Goal: Find specific page/section

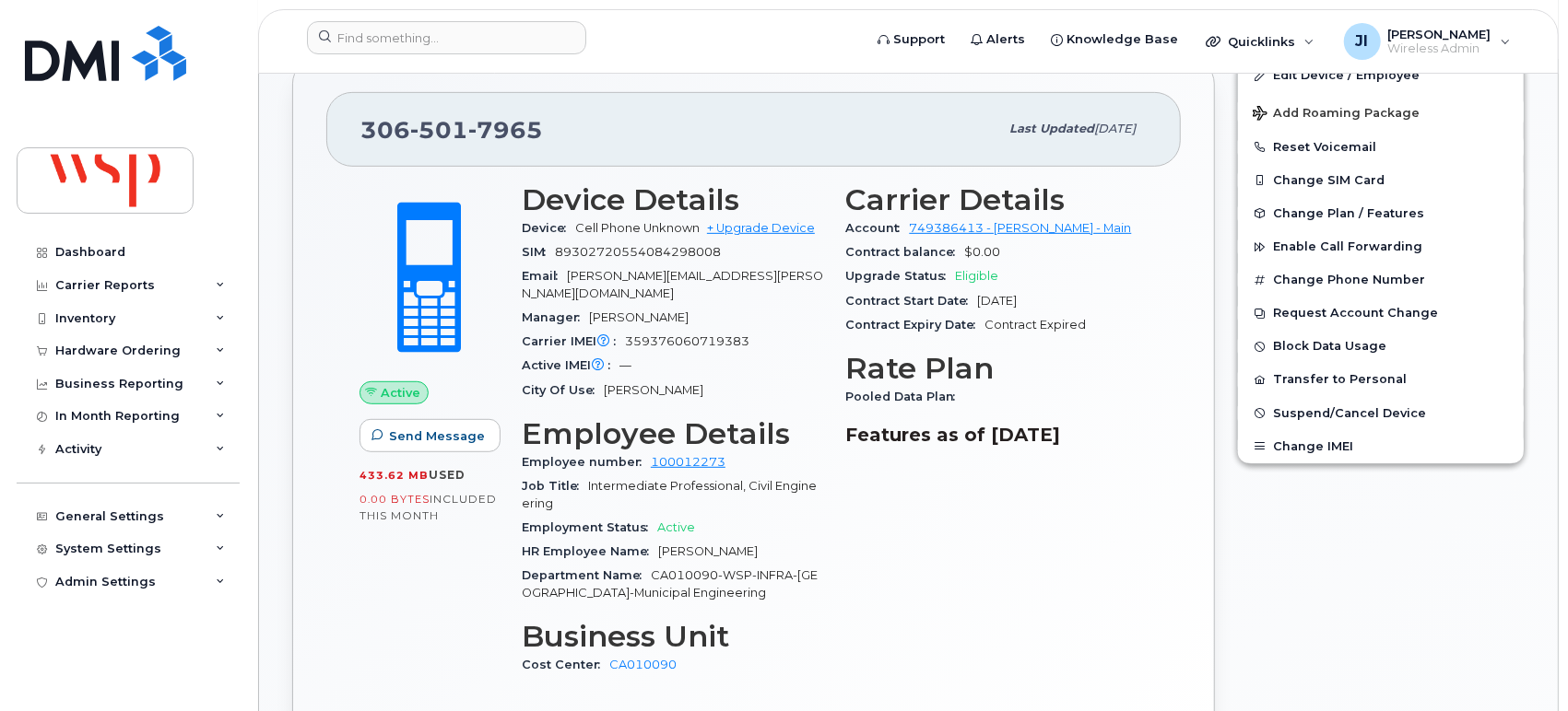
scroll to position [409, 0]
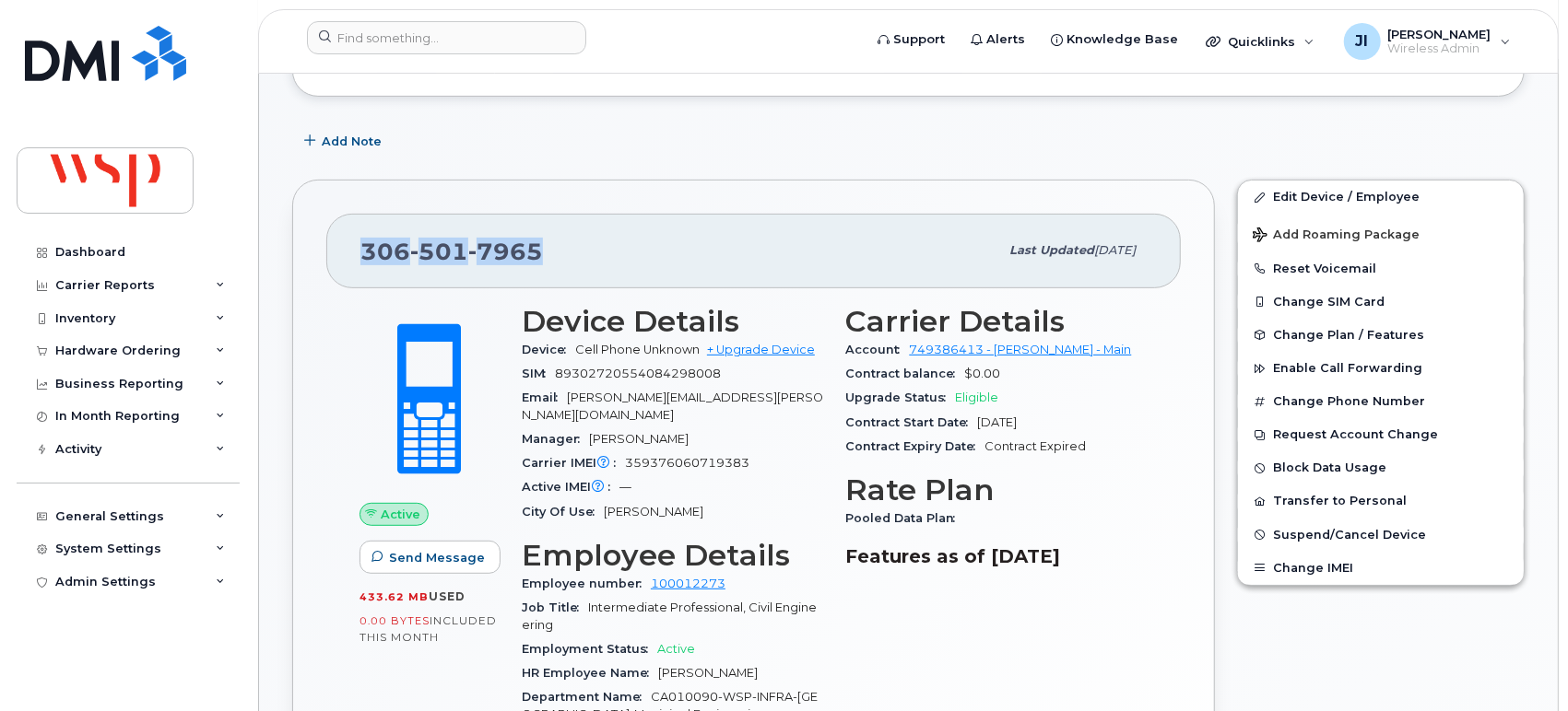
drag, startPoint x: 566, startPoint y: 249, endPoint x: 344, endPoint y: 250, distance: 222.0
click at [344, 250] on div "[PHONE_NUMBER] Last updated [DATE]" at bounding box center [753, 251] width 855 height 74
copy span "[PHONE_NUMBER]"
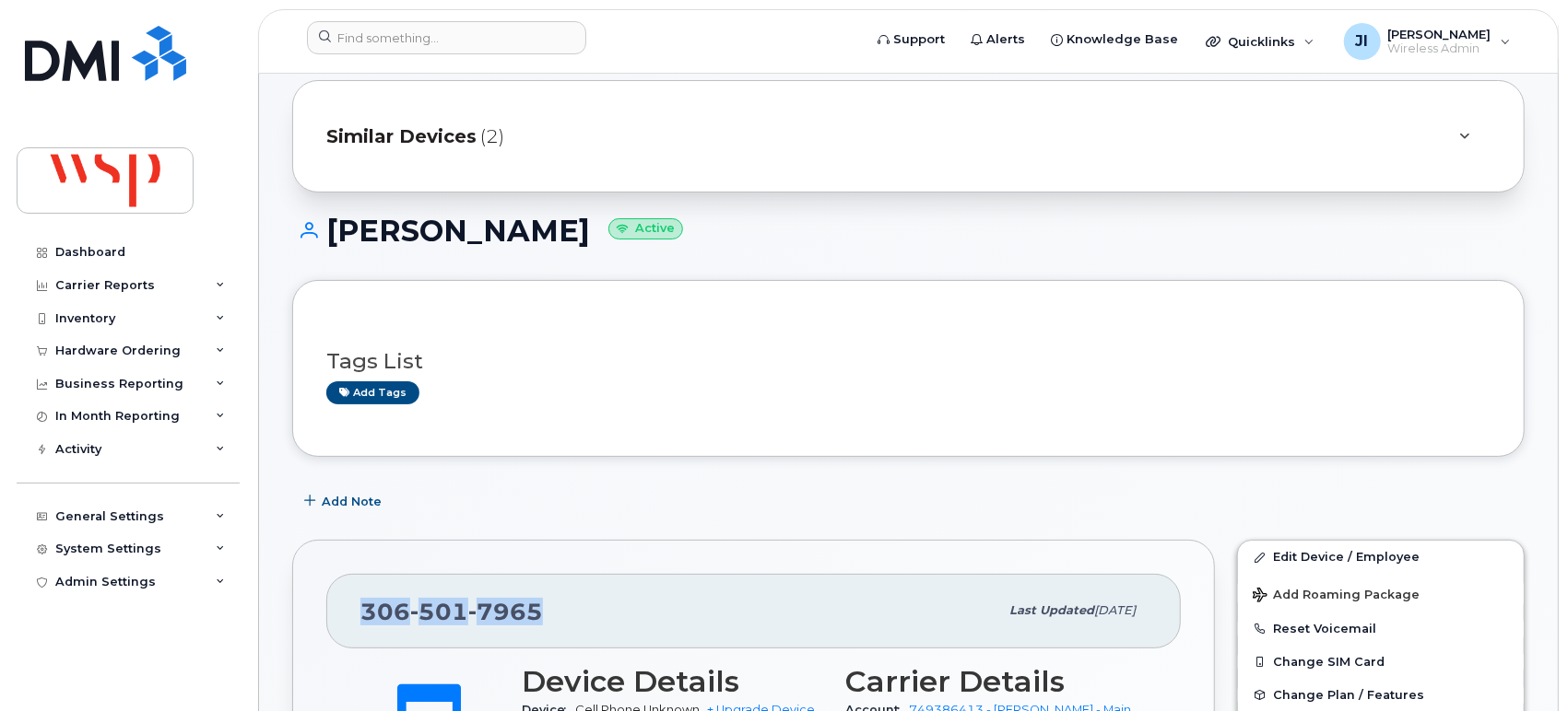
scroll to position [0, 0]
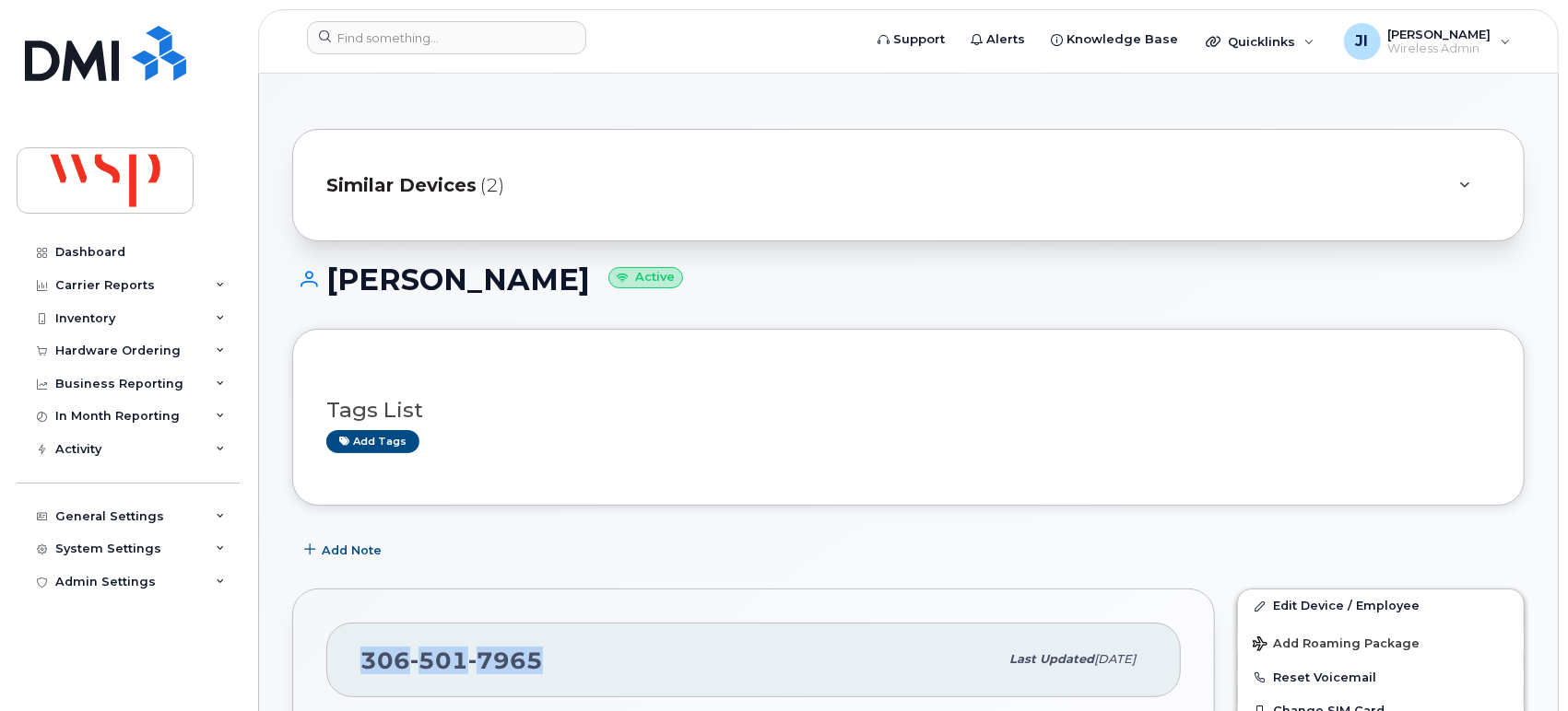
drag, startPoint x: 570, startPoint y: 283, endPoint x: 353, endPoint y: 303, distance: 217.9
click at [328, 283] on h1 "[PERSON_NAME] Active" at bounding box center [908, 279] width 1232 height 32
copy h1 "[PERSON_NAME]"
click at [899, 283] on h1 "[PERSON_NAME] Active" at bounding box center [908, 279] width 1232 height 32
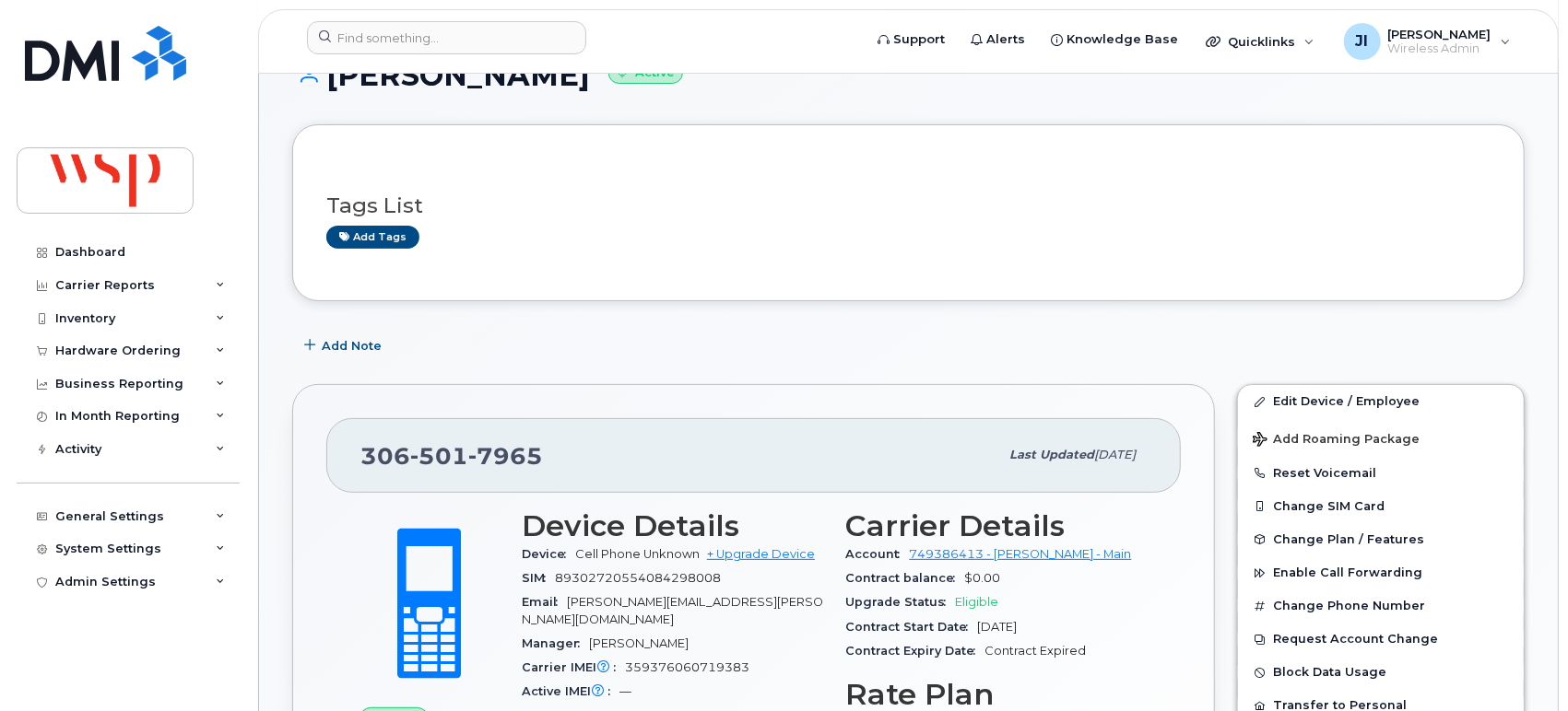
click at [773, 232] on div "Add tags" at bounding box center [900, 237] width 1149 height 23
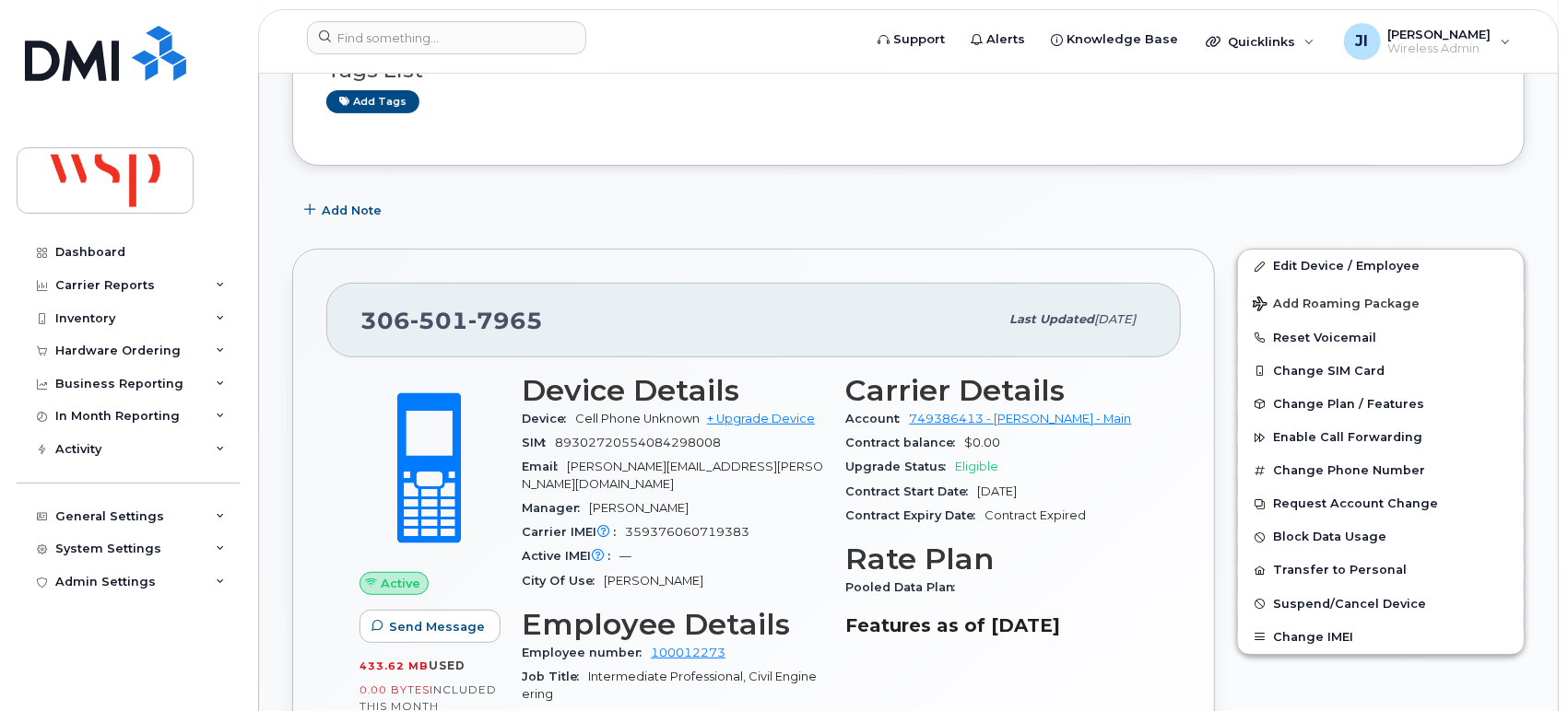
scroll to position [102, 0]
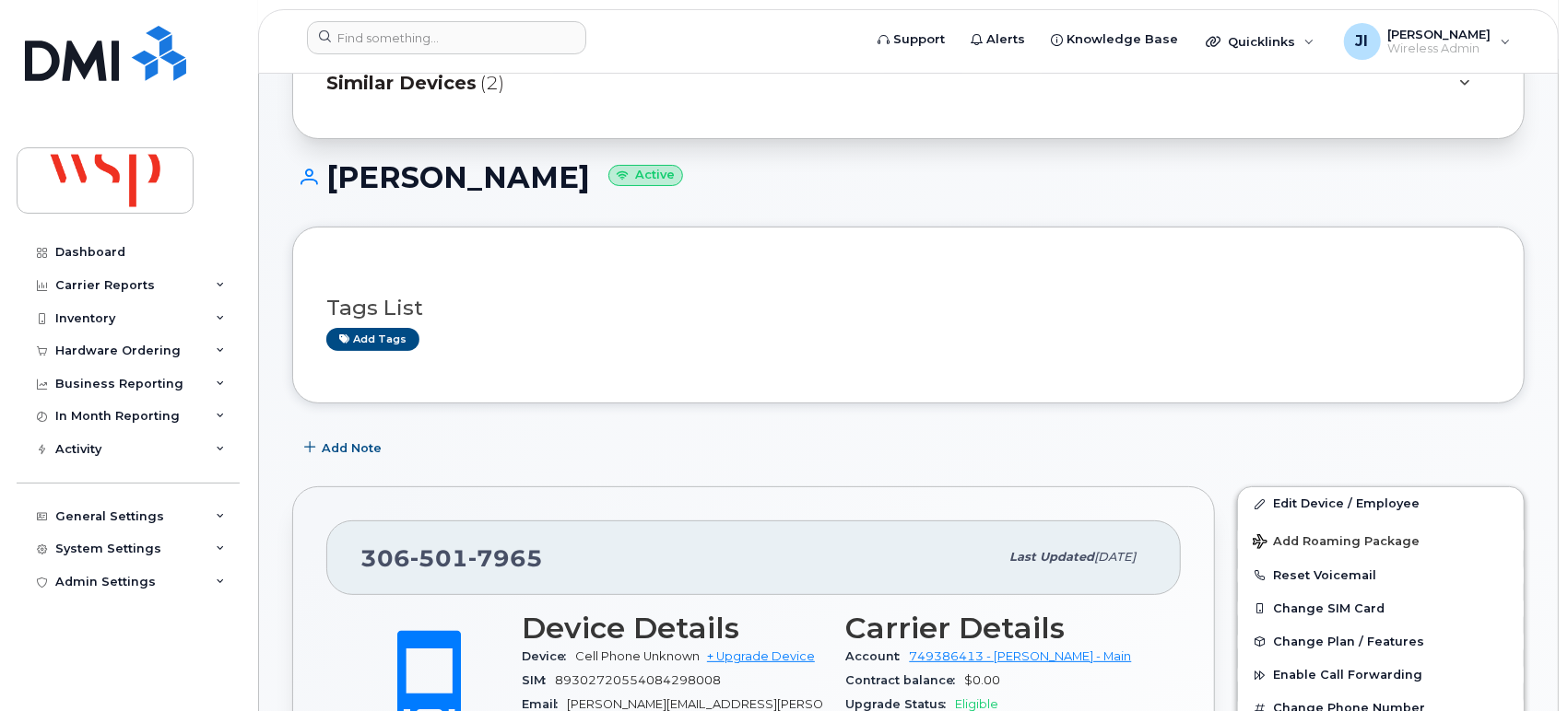
click at [437, 69] on header "Support Alerts Knowledge Base Quicklinks Suspend / Cancel Device Change SIM Car…" at bounding box center [908, 41] width 1300 height 64
click at [443, 91] on span "Similar Devices" at bounding box center [401, 83] width 150 height 26
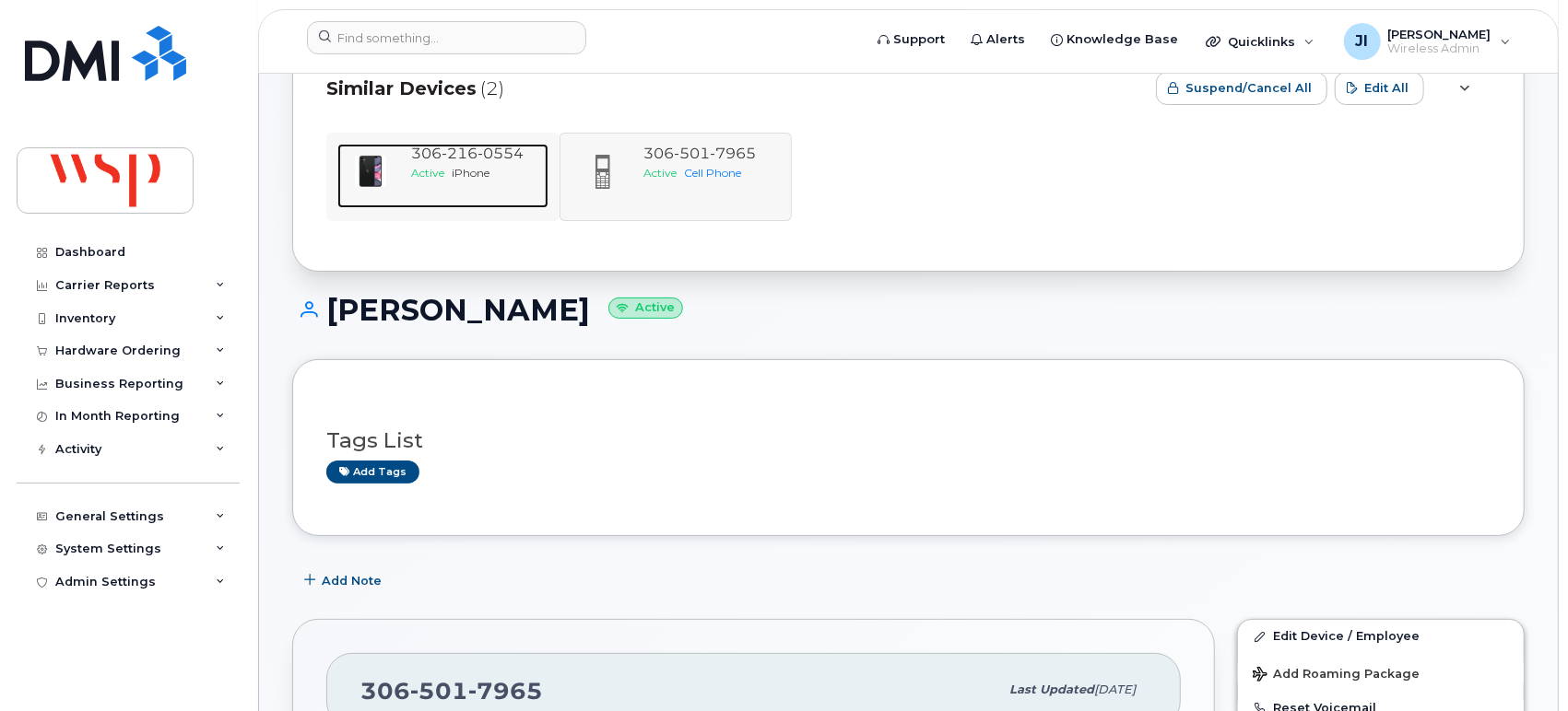
click at [432, 148] on span "[PHONE_NUMBER]" at bounding box center [467, 154] width 113 height 18
